Goal: Information Seeking & Learning: Learn about a topic

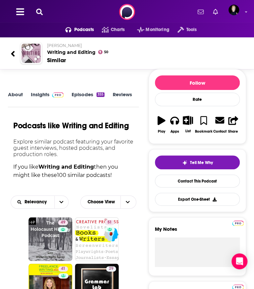
click at [41, 13] on icon at bounding box center [39, 12] width 7 height 7
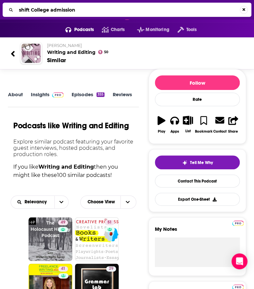
type input "shift College admissions"
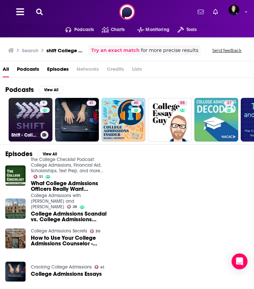
click at [27, 120] on link "9 Shift - College admissions in a changing world" at bounding box center [31, 120] width 44 height 44
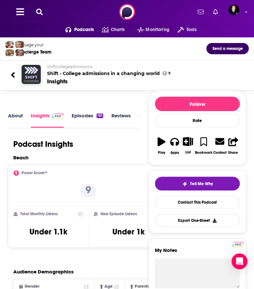
click at [45, 117] on link "Insights" at bounding box center [47, 120] width 33 height 15
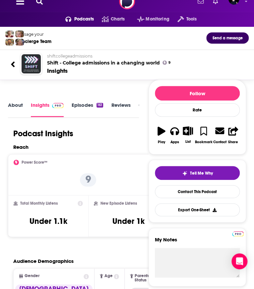
scroll to position [107, 0]
